Goal: Task Accomplishment & Management: Use online tool/utility

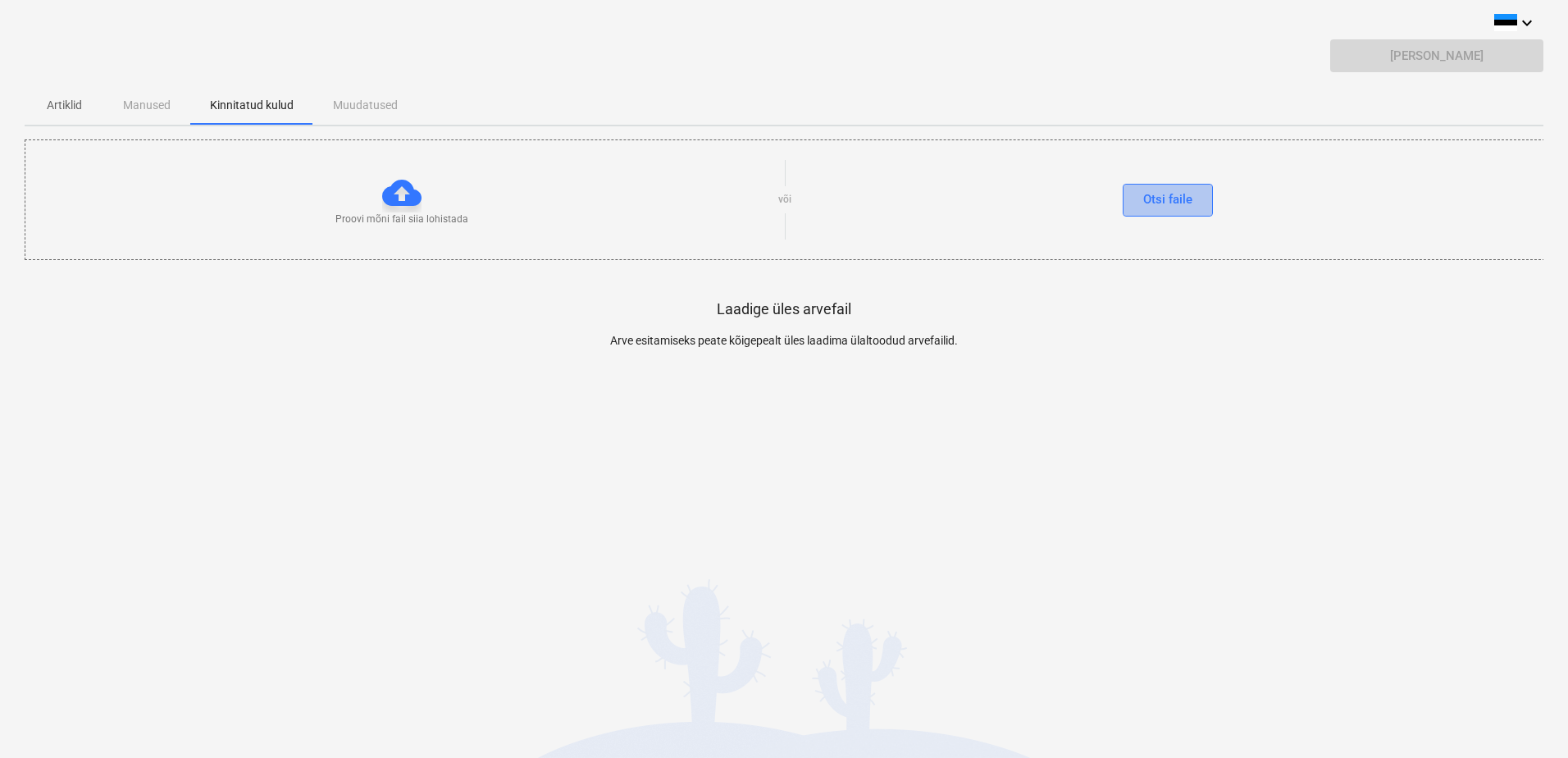
click at [1151, 196] on div "Otsi faile" at bounding box center [1167, 198] width 49 height 21
click at [1163, 201] on div "Otsi faile" at bounding box center [1167, 198] width 49 height 21
click at [1175, 201] on div "Otsi faile" at bounding box center [1167, 198] width 49 height 21
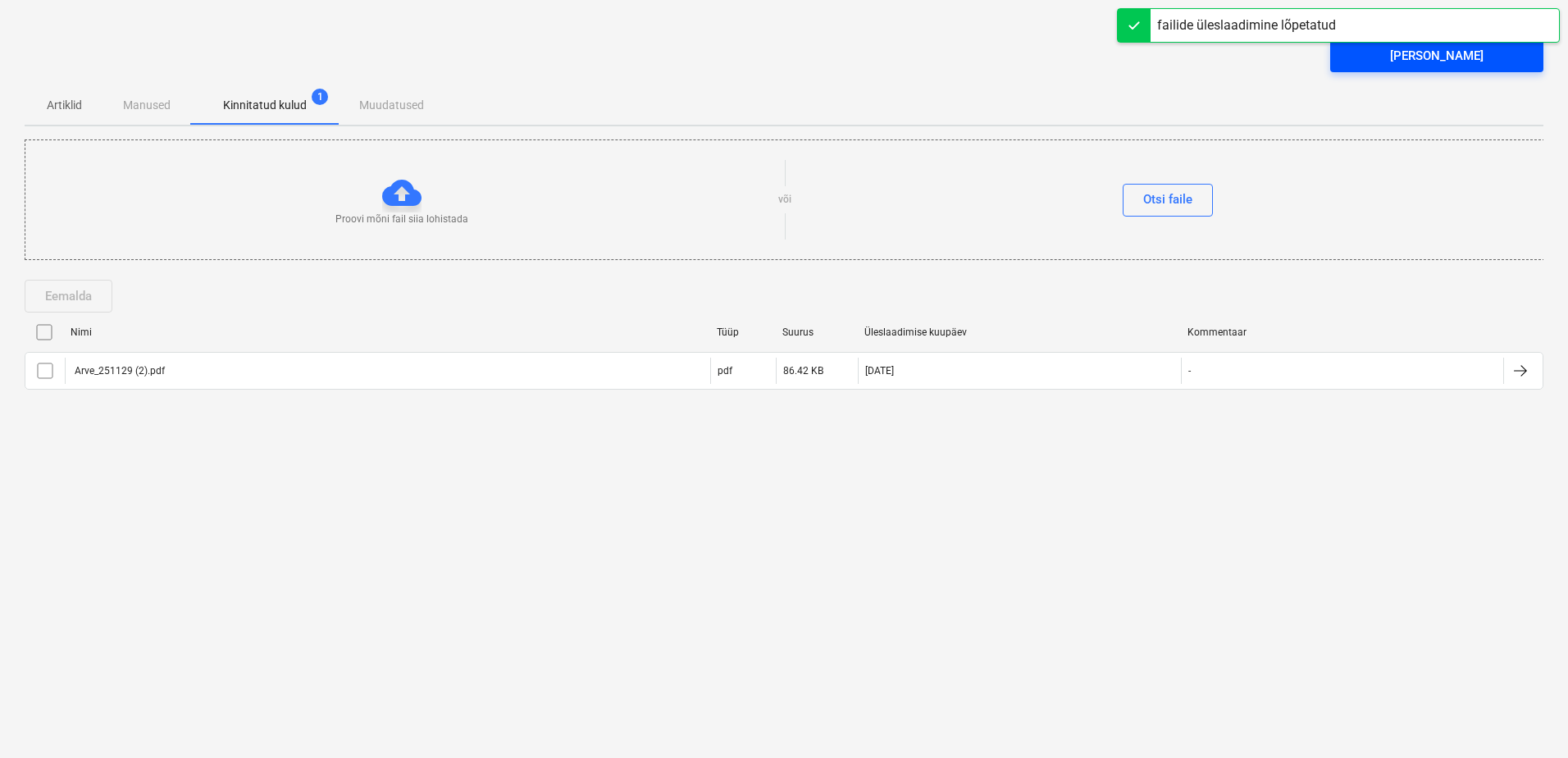
click at [1412, 59] on div "[PERSON_NAME]" at bounding box center [1437, 55] width 94 height 21
